Goal: Information Seeking & Learning: Find specific fact

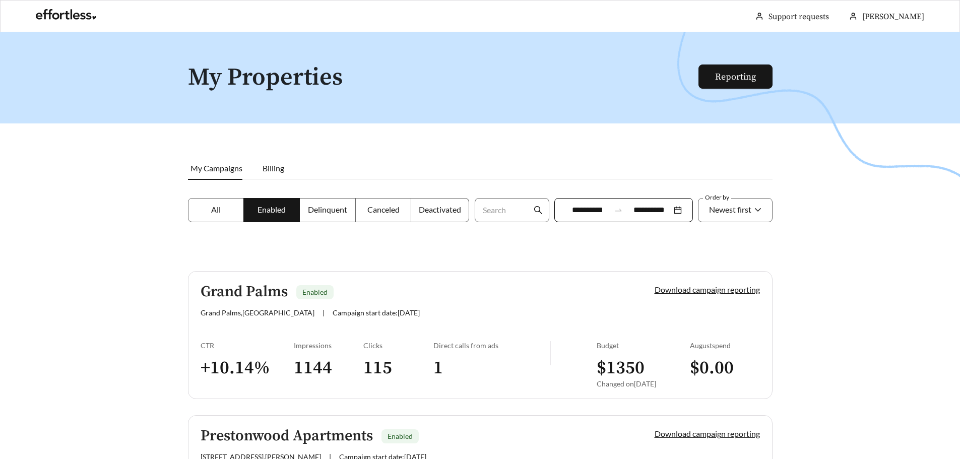
click at [576, 214] on input "**********" at bounding box center [587, 210] width 45 height 12
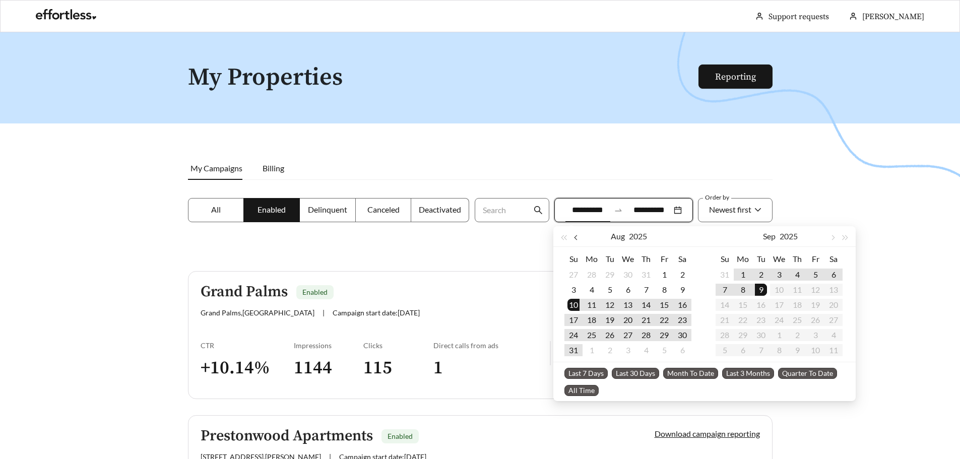
click at [577, 238] on span "button" at bounding box center [576, 237] width 5 height 5
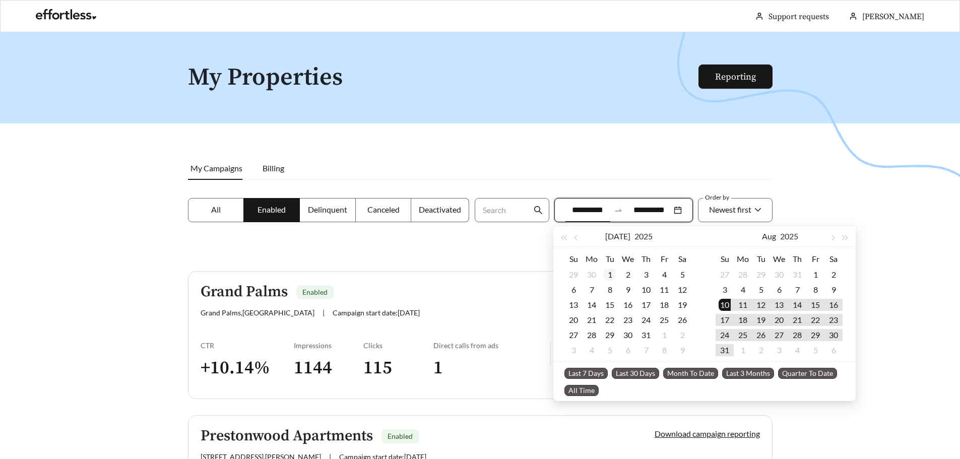
type input "**********"
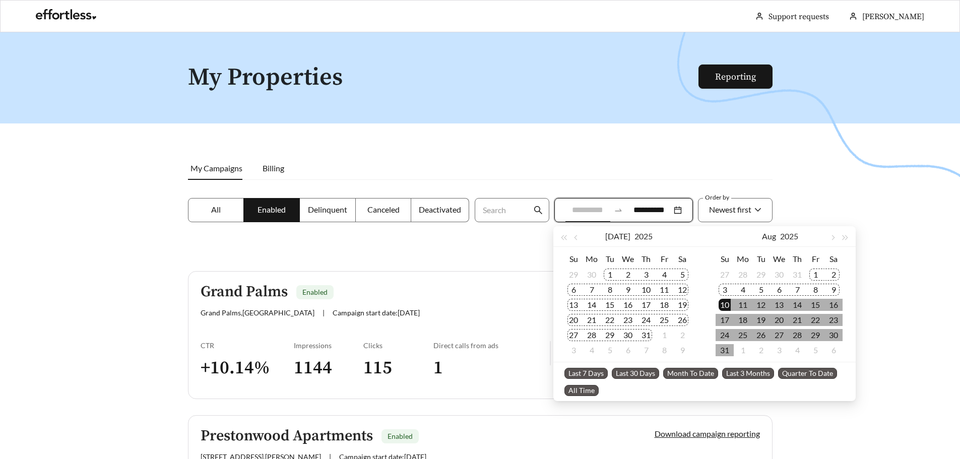
click at [613, 271] on div "1" at bounding box center [610, 275] width 12 height 12
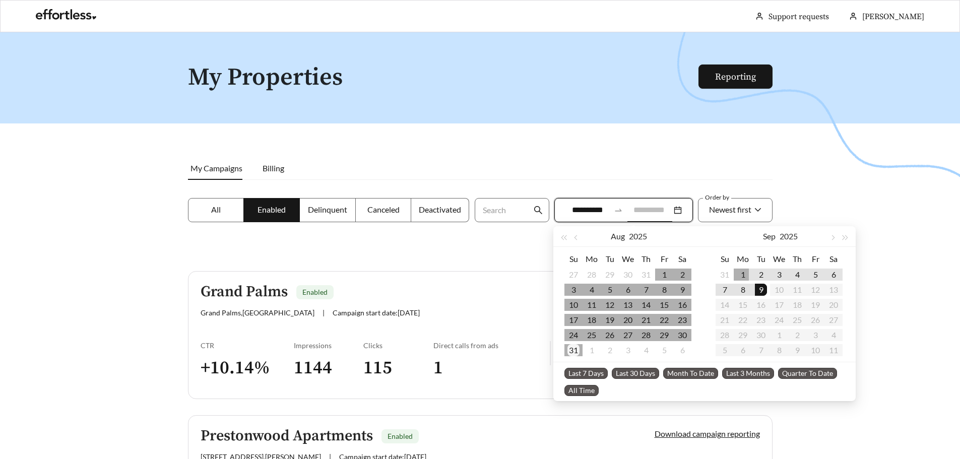
type input "**********"
click at [571, 348] on div "31" at bounding box center [573, 350] width 12 height 12
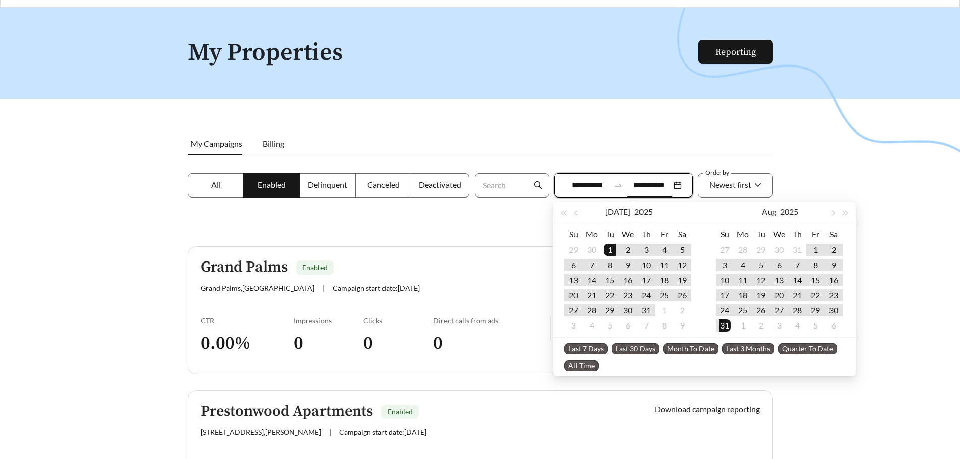
scroll to position [25, 0]
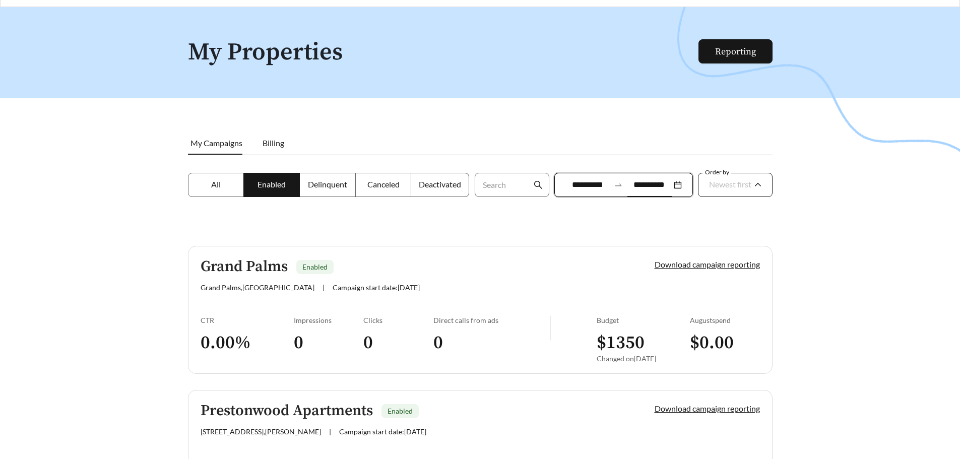
click at [727, 178] on div "Newest first" at bounding box center [730, 184] width 42 height 21
click at [719, 243] on span "A-Z" at bounding box center [715, 241] width 14 height 10
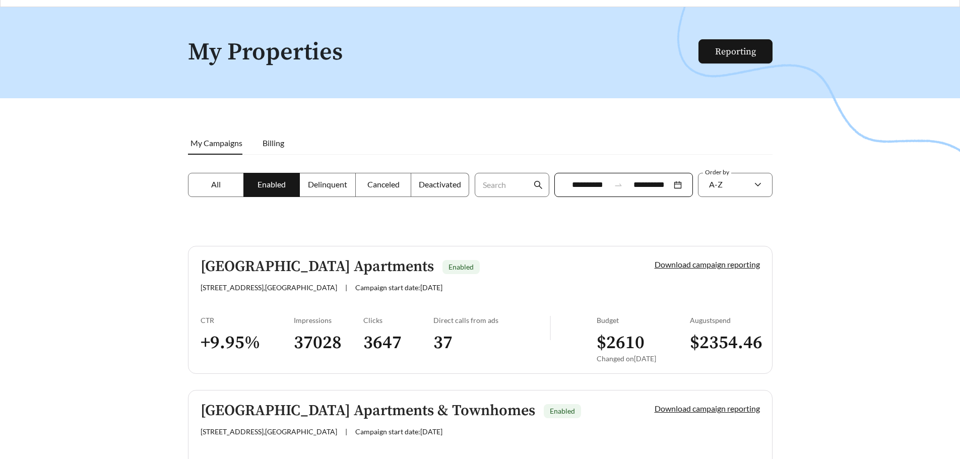
click at [271, 268] on h5 "Arbor Creek Apartments" at bounding box center [317, 266] width 233 height 17
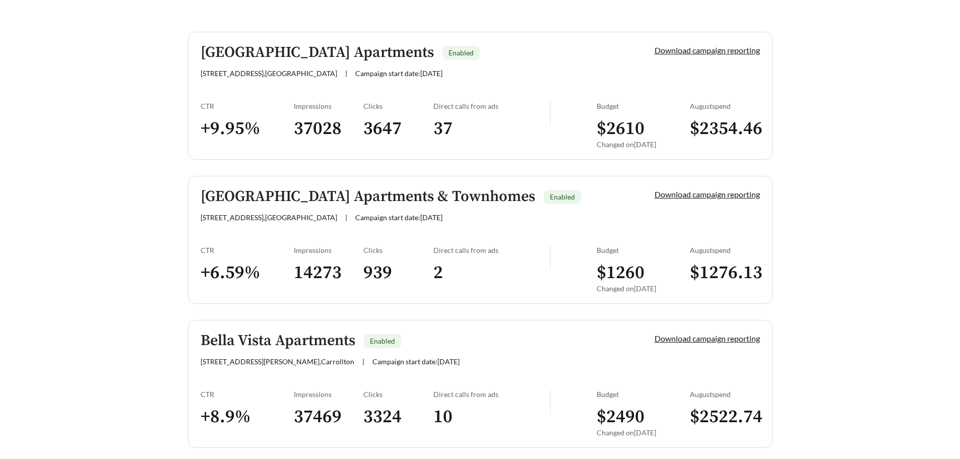
click at [312, 340] on h5 "Bella Vista Apartments" at bounding box center [278, 341] width 155 height 17
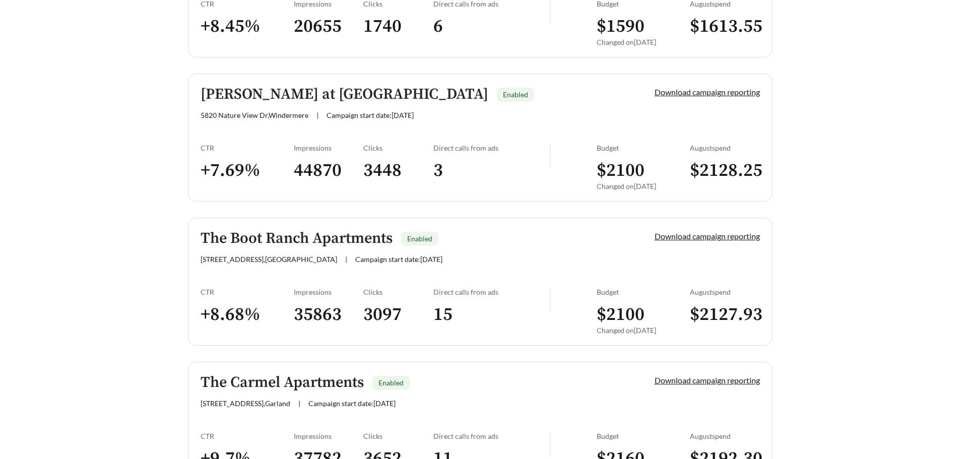
scroll to position [1895, 0]
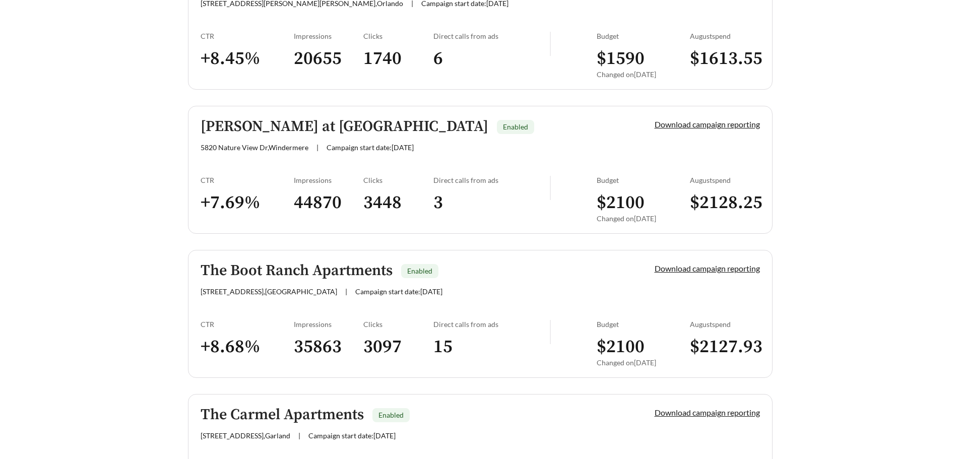
click at [288, 270] on h5 "The Boot Ranch Apartments" at bounding box center [297, 271] width 192 height 17
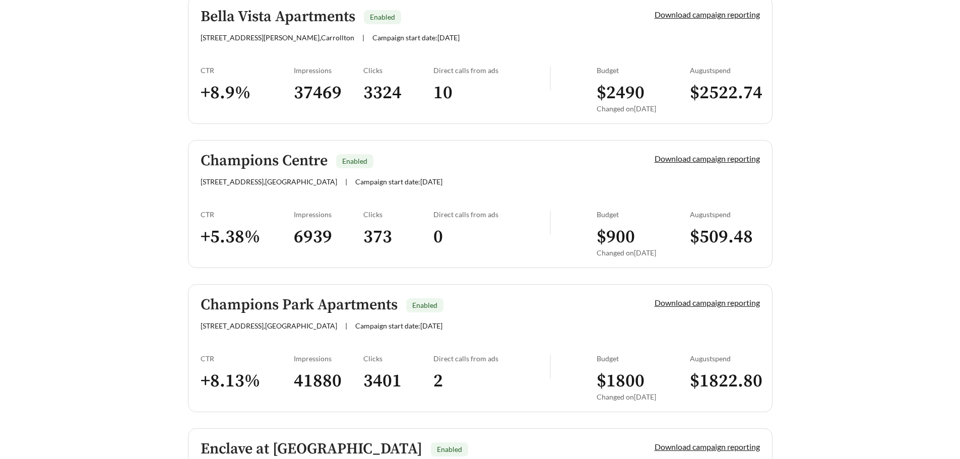
scroll to position [563, 0]
click at [255, 313] on h5 "Champions Park Apartments" at bounding box center [299, 305] width 197 height 17
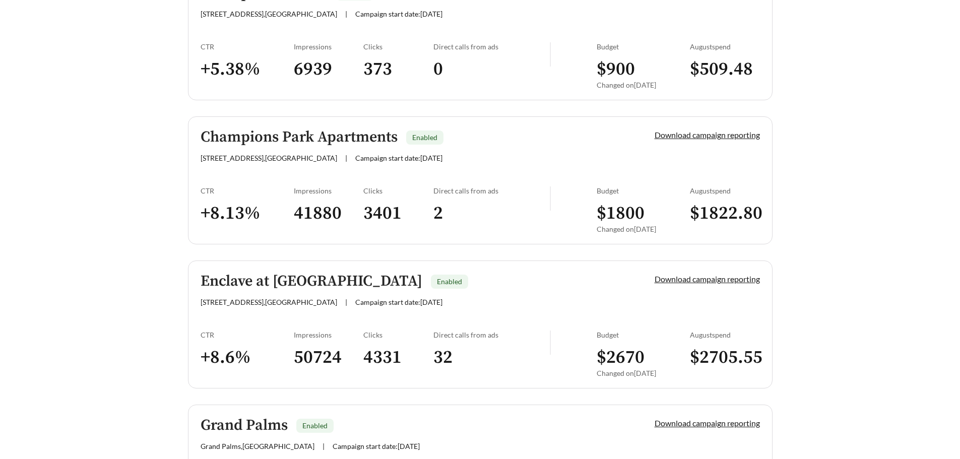
scroll to position [732, 0]
click at [272, 291] on div "Enclave at Prestonwood Apartments Enabled 5930 Arapaho Rd , Dallas | Campaign s…" at bounding box center [411, 289] width 420 height 33
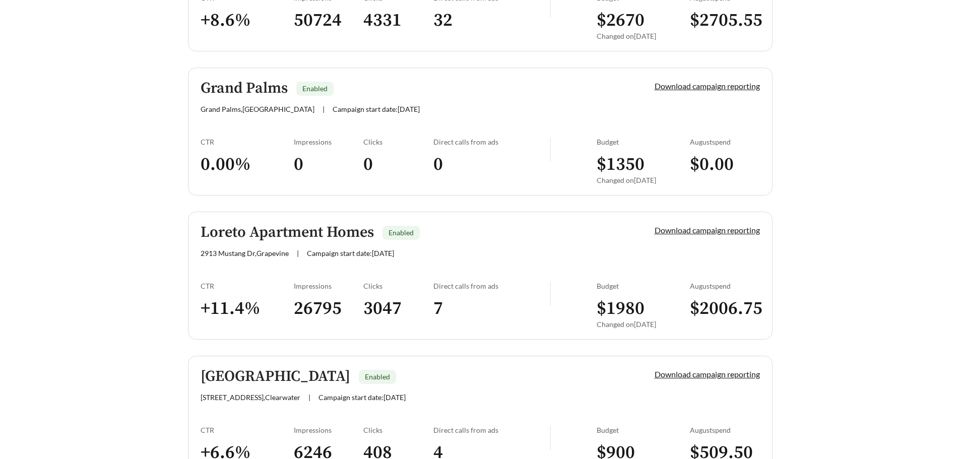
scroll to position [1069, 0]
click at [270, 247] on div "Loreto Apartment Homes Enabled 2913 Mustang Dr , Grapevine | Campaign start dat…" at bounding box center [411, 240] width 420 height 33
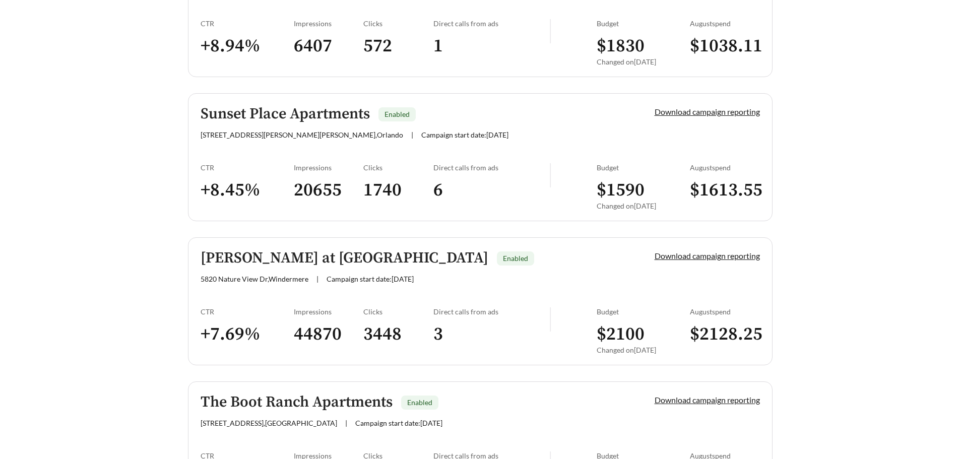
scroll to position [1771, 0]
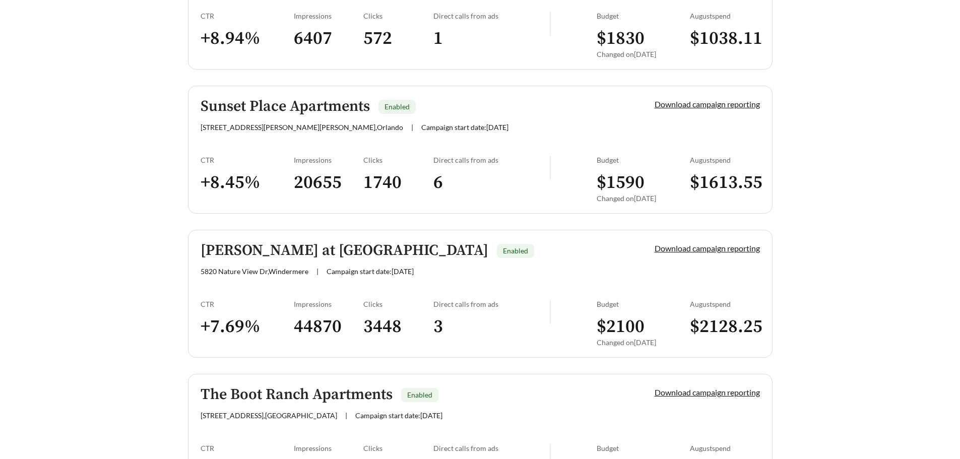
click at [285, 258] on h5 "Talcott at Windermere" at bounding box center [345, 250] width 288 height 17
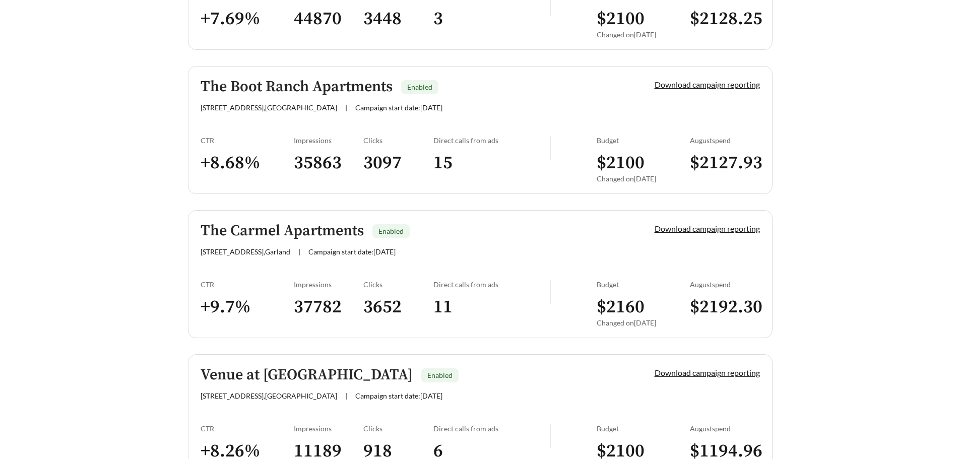
scroll to position [2079, 0]
click at [263, 241] on div "The Carmel Apartments Enabled 1051 E Centerville Rd , Garland | Campaign start …" at bounding box center [411, 238] width 420 height 33
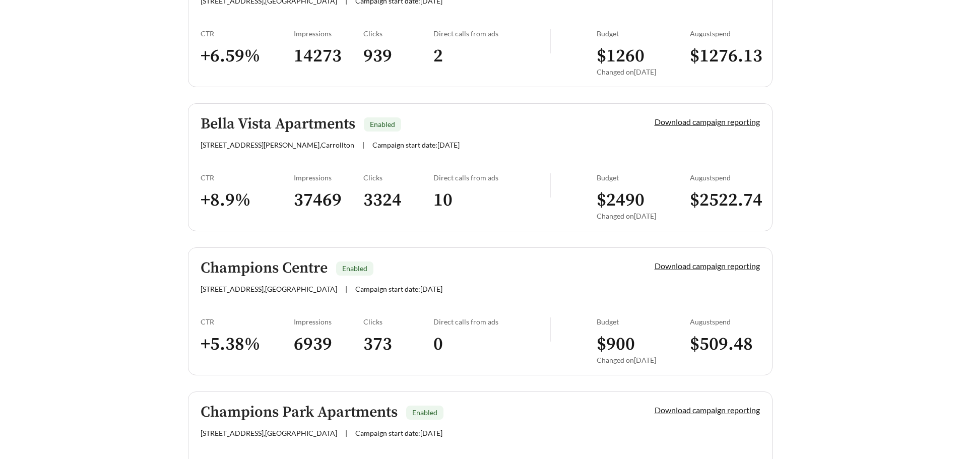
scroll to position [455, 0]
click at [707, 197] on h3 "$ 2522.74" at bounding box center [725, 200] width 70 height 23
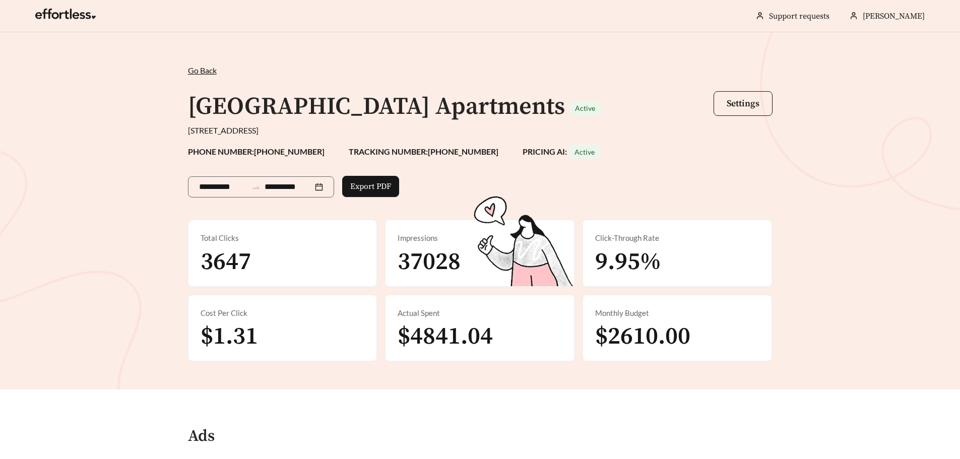
click at [224, 260] on span "3647" at bounding box center [226, 262] width 50 height 30
copy span "3647"
click at [427, 261] on span "37028" at bounding box center [429, 262] width 63 height 30
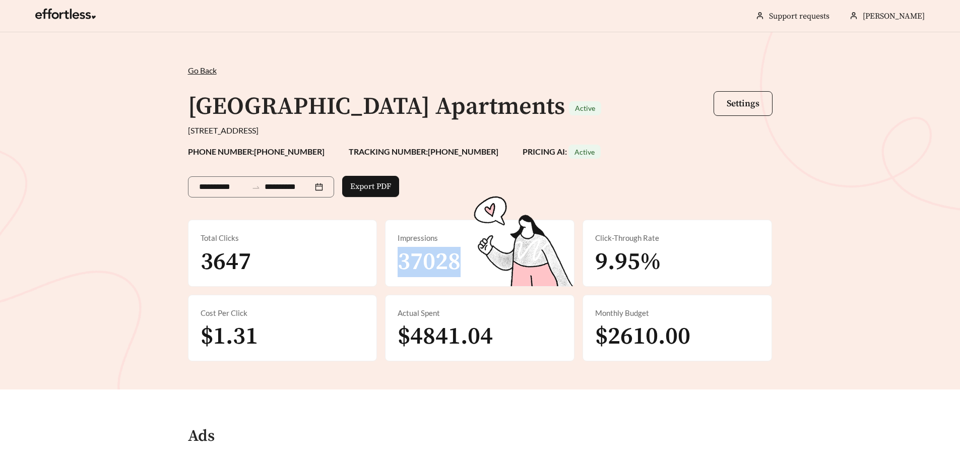
copy span "37028"
click at [247, 344] on span "$1.31" at bounding box center [229, 336] width 57 height 30
copy span "1.31"
click at [450, 336] on span "$4841.04" at bounding box center [445, 336] width 95 height 30
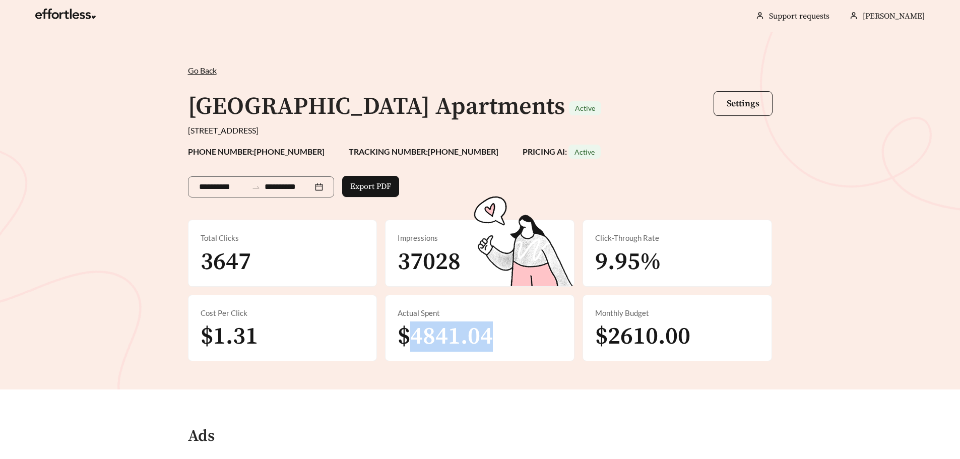
click at [450, 336] on span "$4841.04" at bounding box center [445, 336] width 95 height 30
copy span "4841.04"
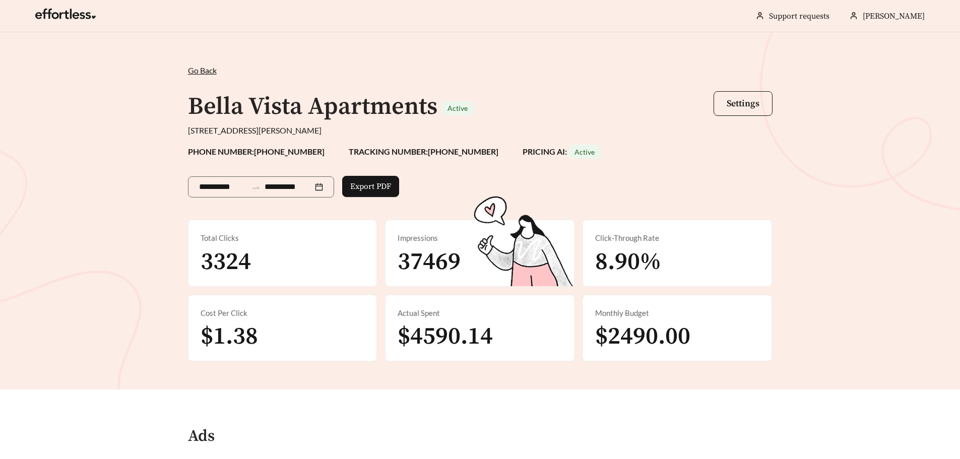
click at [236, 258] on span "3324" at bounding box center [226, 262] width 50 height 30
copy span "3324"
click at [426, 264] on span "37469" at bounding box center [429, 262] width 63 height 30
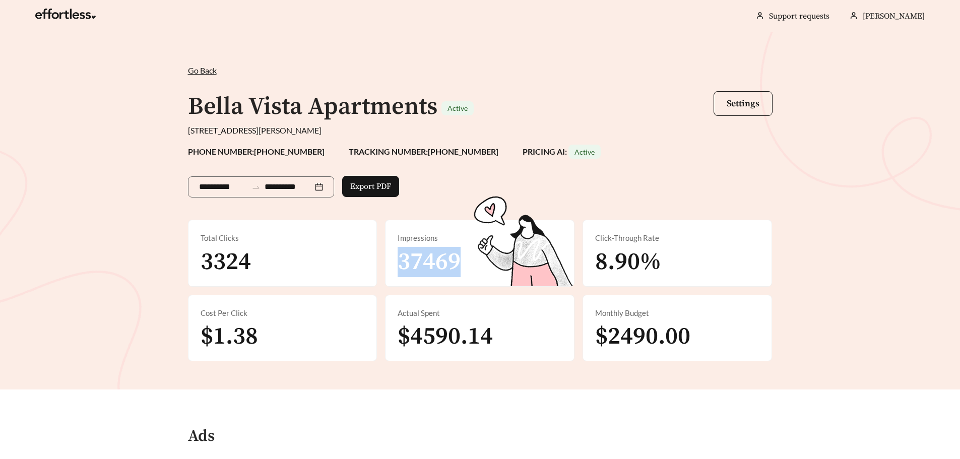
copy span "37469"
click at [243, 344] on span "$1.38" at bounding box center [229, 336] width 57 height 30
copy span "1.38"
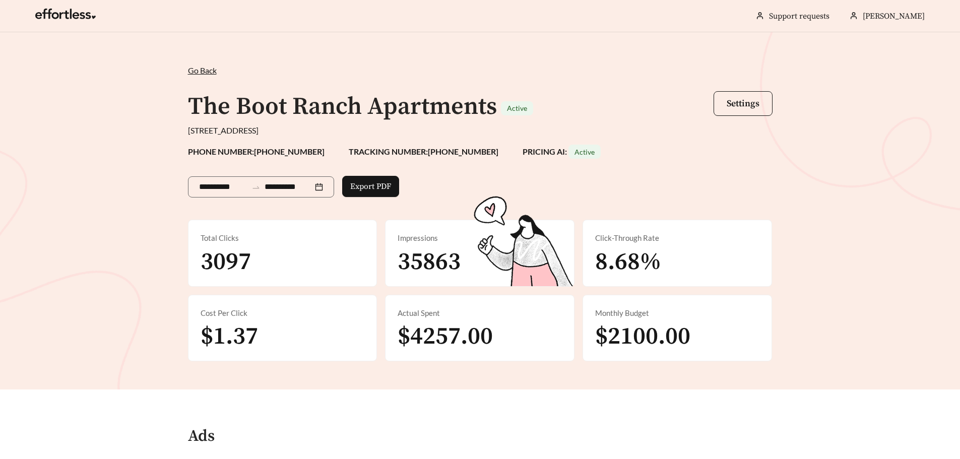
click at [227, 263] on span "3097" at bounding box center [226, 262] width 50 height 30
copy span "3097"
click at [441, 268] on span "35863" at bounding box center [429, 262] width 63 height 30
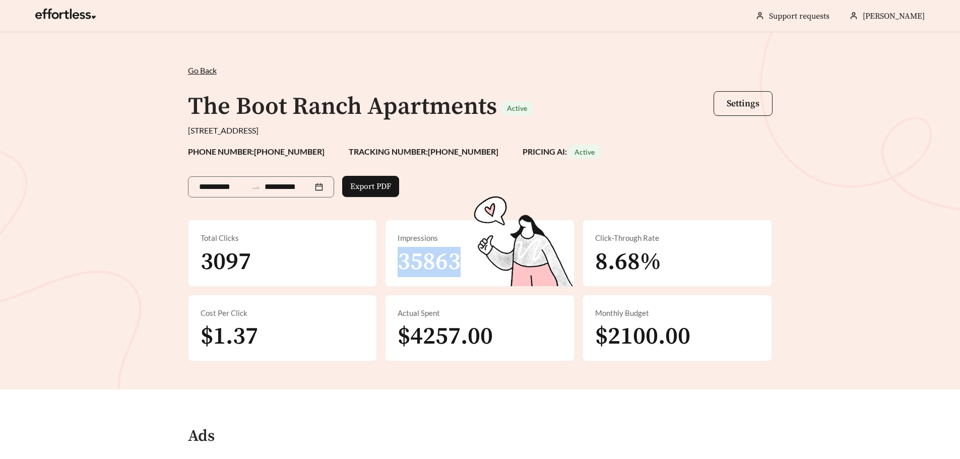
copy span "35863"
click at [248, 335] on span "$1.37" at bounding box center [229, 336] width 57 height 30
copy span "1.37"
click at [443, 341] on span "$4257.00" at bounding box center [445, 336] width 95 height 30
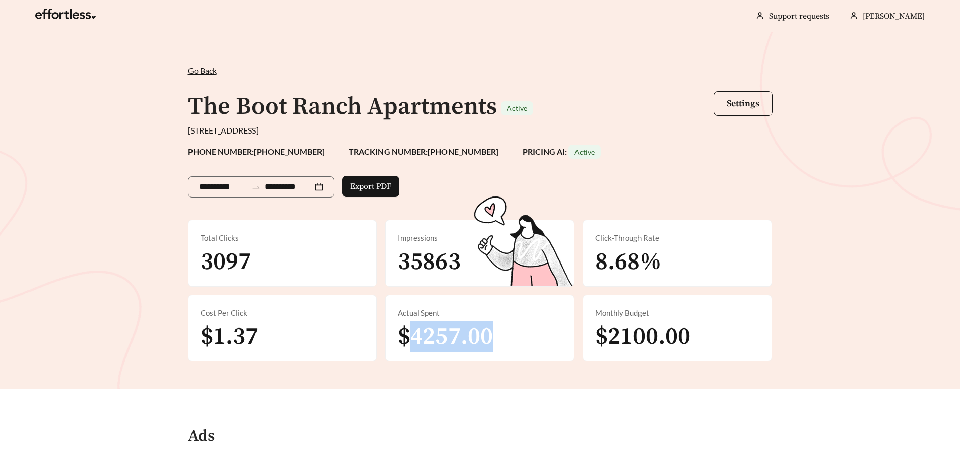
click at [443, 341] on span "$4257.00" at bounding box center [445, 336] width 95 height 30
copy span "4257.00"
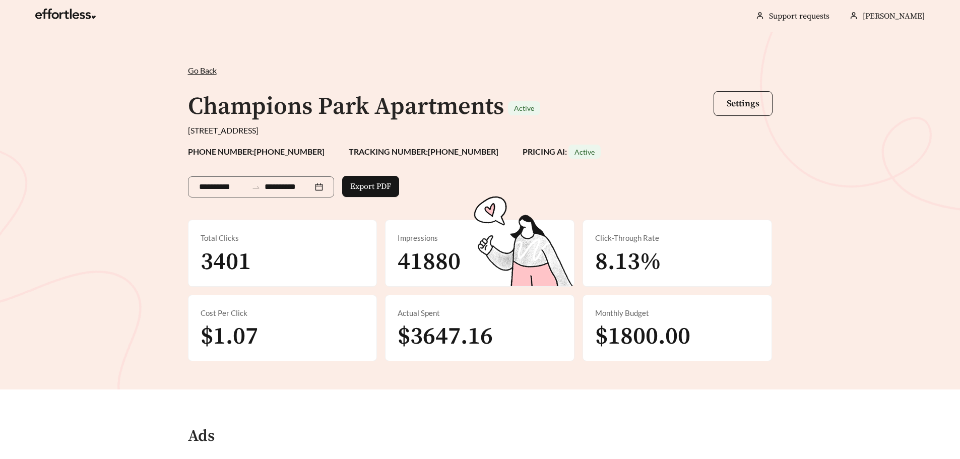
click at [231, 261] on span "3401" at bounding box center [226, 262] width 50 height 30
copy span "3401"
click at [437, 260] on span "41880" at bounding box center [429, 262] width 63 height 30
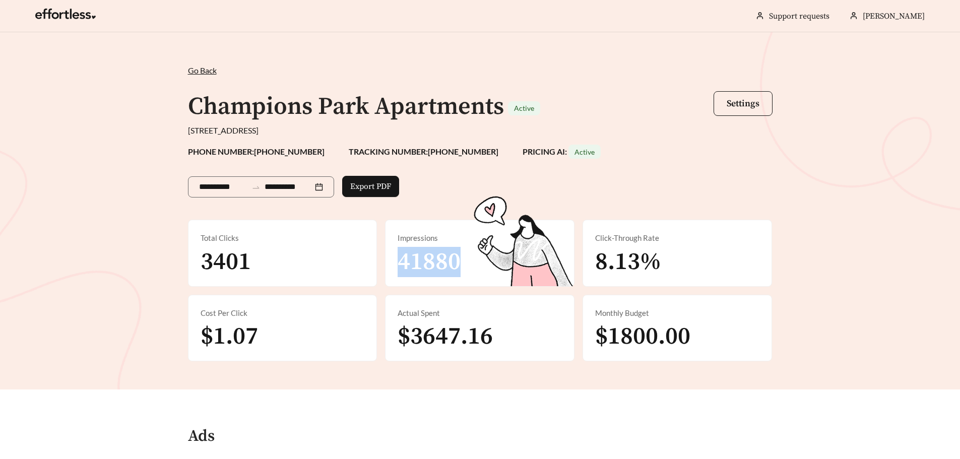
copy span "41880"
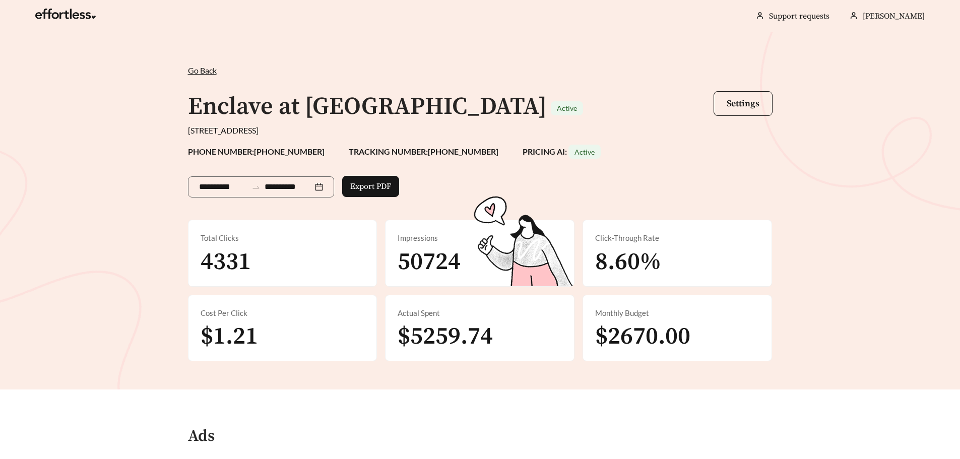
click at [425, 332] on span "$5259.74" at bounding box center [445, 336] width 95 height 30
copy span "5259.74"
click at [408, 259] on span "50724" at bounding box center [429, 262] width 63 height 30
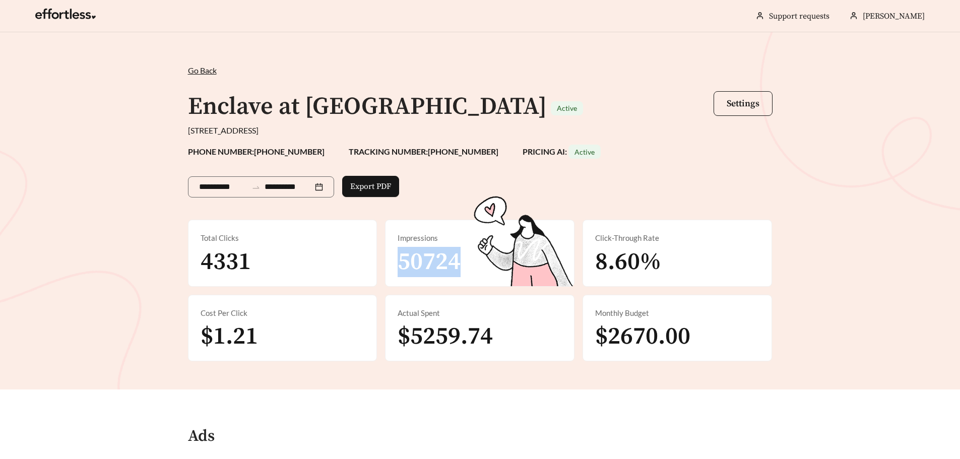
copy span "50724"
click at [213, 256] on span "4331" at bounding box center [226, 262] width 50 height 30
copy span "4331"
click at [222, 341] on span "$1.21" at bounding box center [229, 336] width 57 height 30
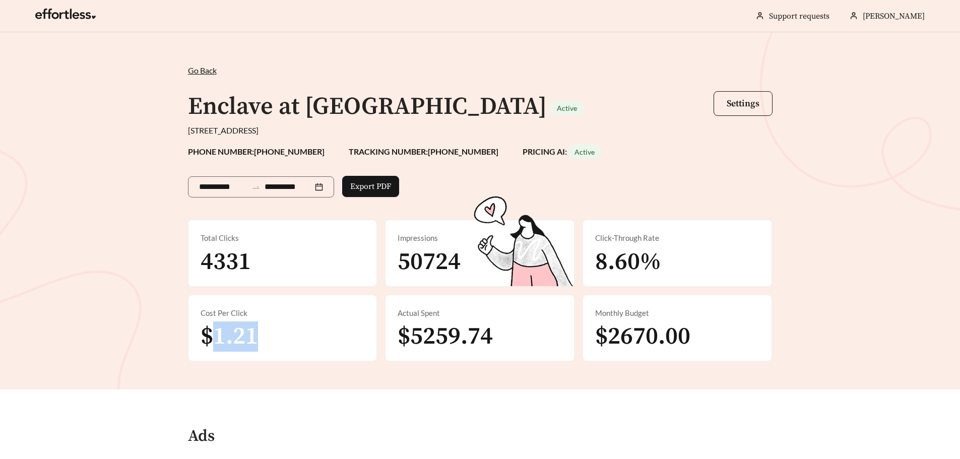
click at [222, 341] on span "$1.21" at bounding box center [229, 336] width 57 height 30
copy span "1.21"
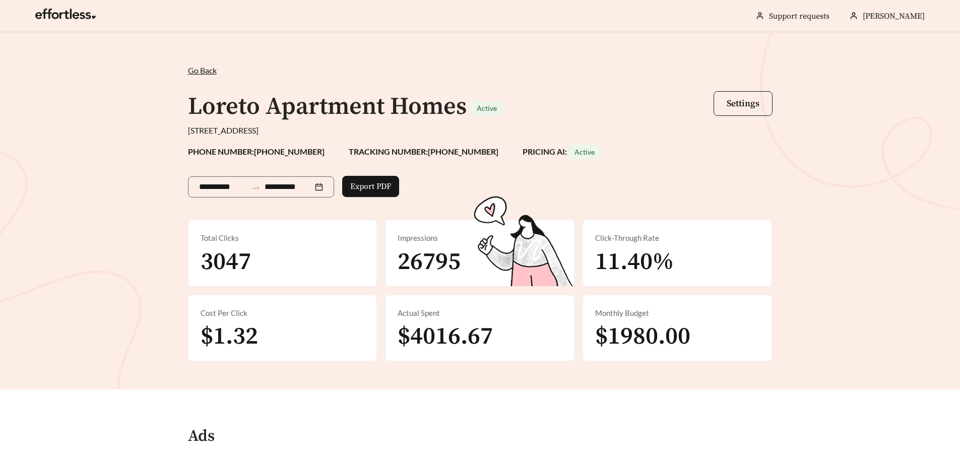
click at [438, 264] on span "26795" at bounding box center [429, 262] width 63 height 30
copy span "26795"
click at [217, 271] on span "3047" at bounding box center [226, 262] width 50 height 30
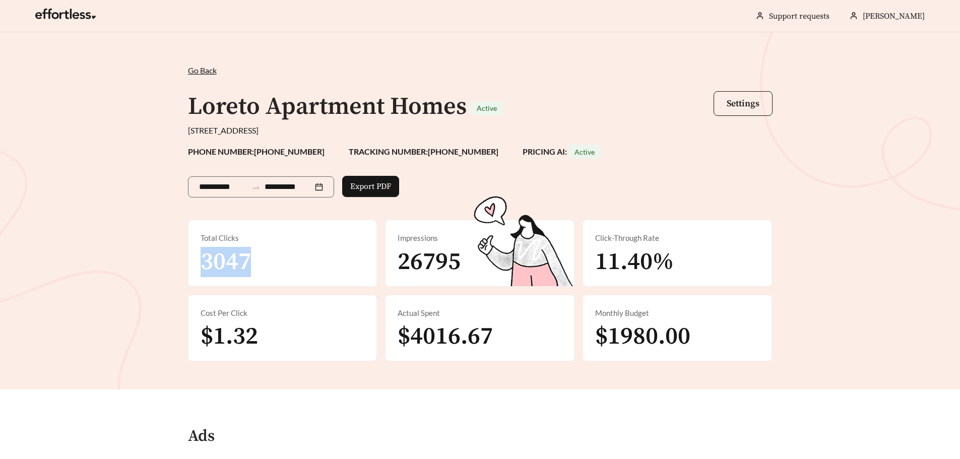
copy span "3047"
click at [241, 337] on span "$1.32" at bounding box center [229, 336] width 57 height 30
copy span "1.32"
click at [469, 336] on span "$4016.67" at bounding box center [445, 336] width 95 height 30
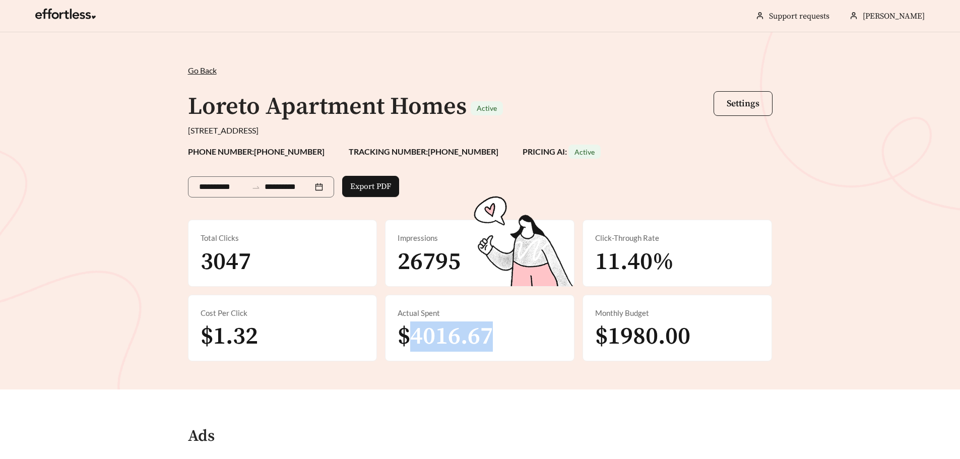
click at [469, 336] on span "$4016.67" at bounding box center [445, 336] width 95 height 30
copy span "4016.67"
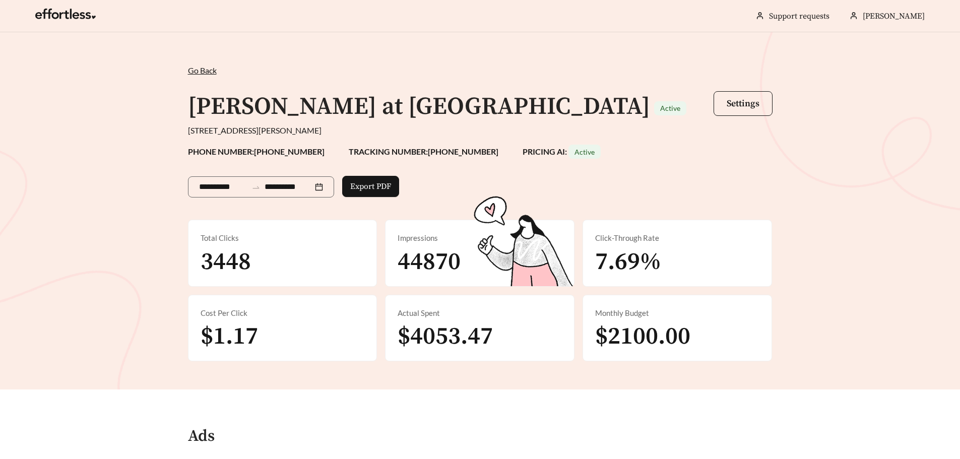
click at [214, 266] on span "3448" at bounding box center [226, 262] width 50 height 30
copy span "3448"
click at [440, 259] on span "44870" at bounding box center [429, 262] width 63 height 30
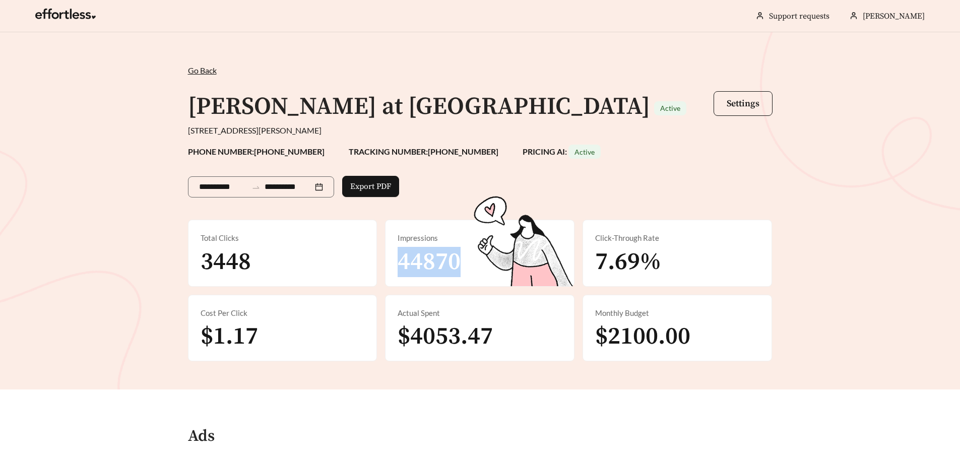
copy span "44870"
click at [236, 339] on span "$1.17" at bounding box center [229, 336] width 57 height 30
copy span "1.17"
click at [446, 330] on span "$4053.47" at bounding box center [445, 336] width 95 height 30
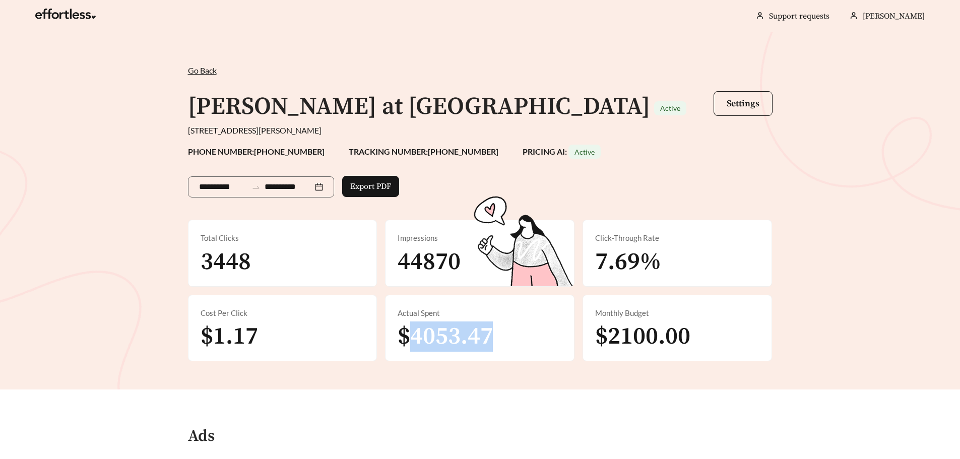
click at [446, 330] on span "$4053.47" at bounding box center [445, 336] width 95 height 30
copy span "4053.47"
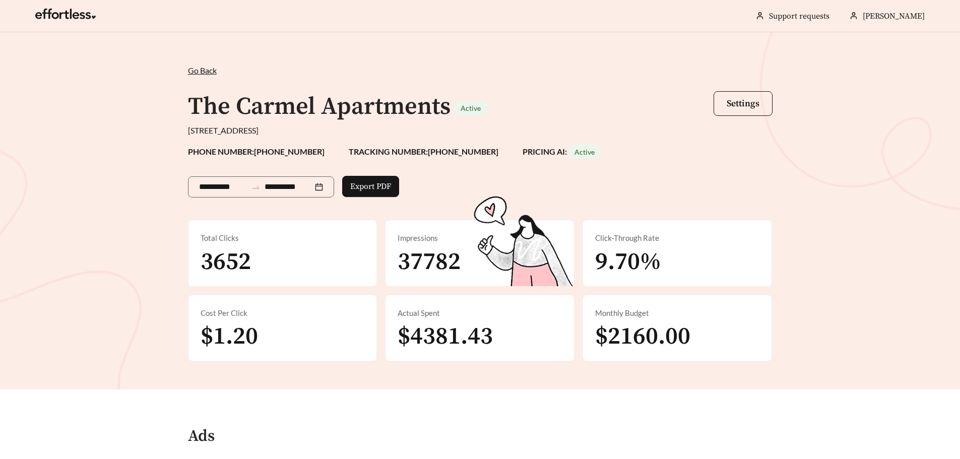
click at [407, 257] on span "37782" at bounding box center [429, 262] width 63 height 30
copy span "37782"
click at [222, 254] on span "3652" at bounding box center [226, 262] width 50 height 30
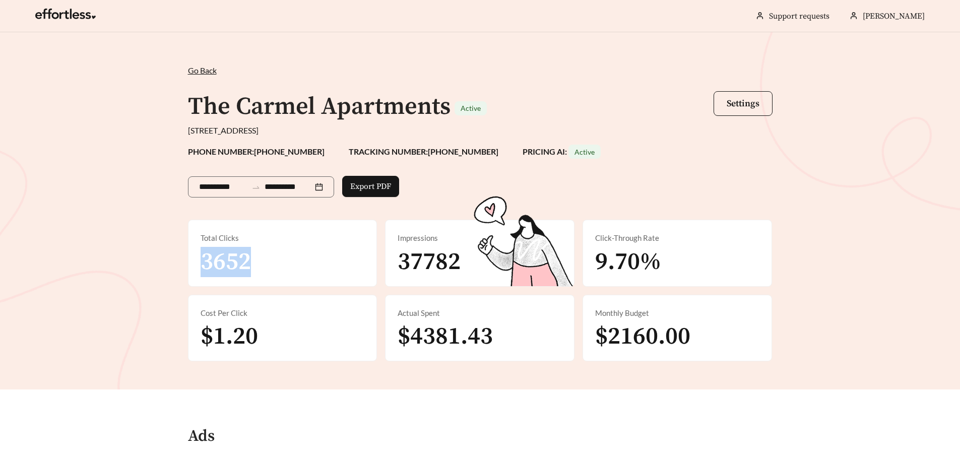
copy span "3652"
click at [245, 344] on span "$1.20" at bounding box center [229, 336] width 57 height 30
copy span "1.20"
click at [437, 342] on span "$4381.43" at bounding box center [445, 336] width 95 height 30
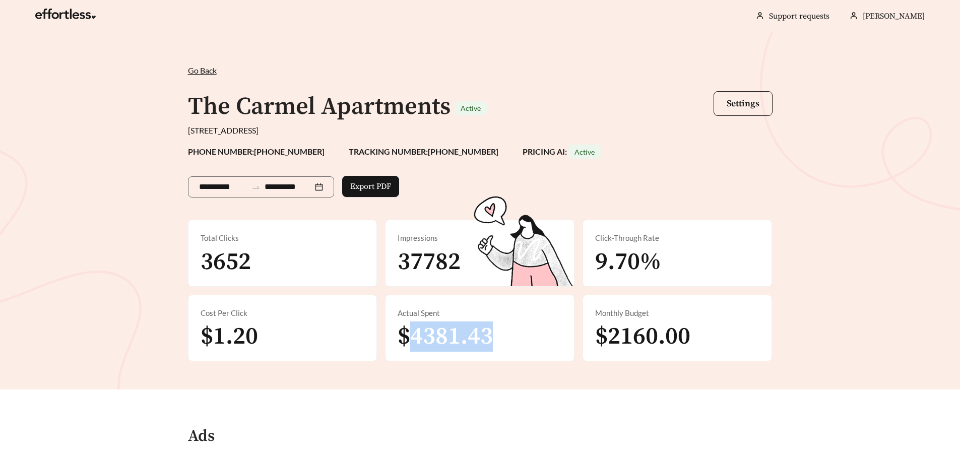
click at [437, 342] on span "$4381.43" at bounding box center [445, 336] width 95 height 30
copy span "4381.43"
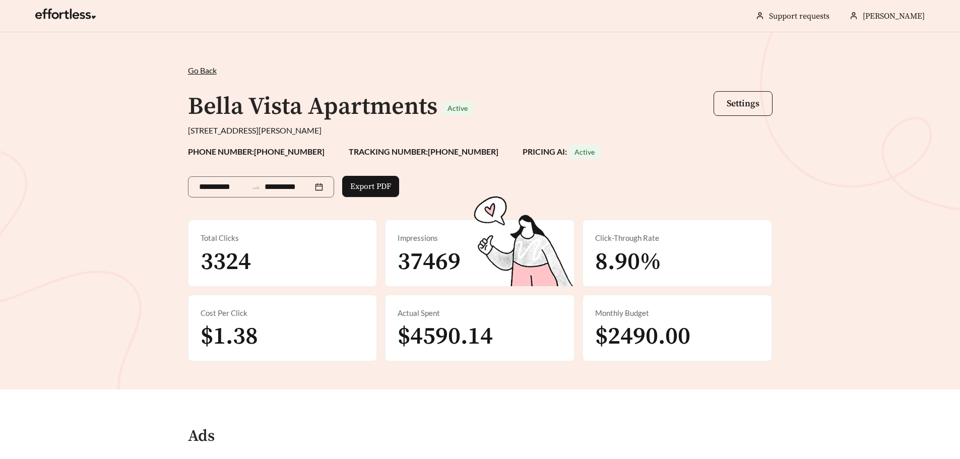
click at [447, 336] on span "$4590.14" at bounding box center [445, 336] width 95 height 30
copy span "4590.14"
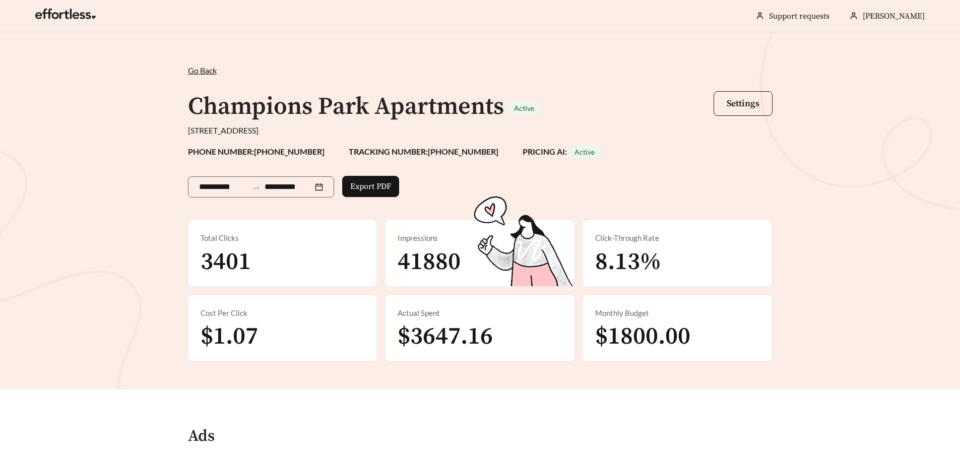
click at [449, 339] on span "$3647.16" at bounding box center [445, 336] width 95 height 30
copy span "3647.16"
